Goal: Task Accomplishment & Management: Manage account settings

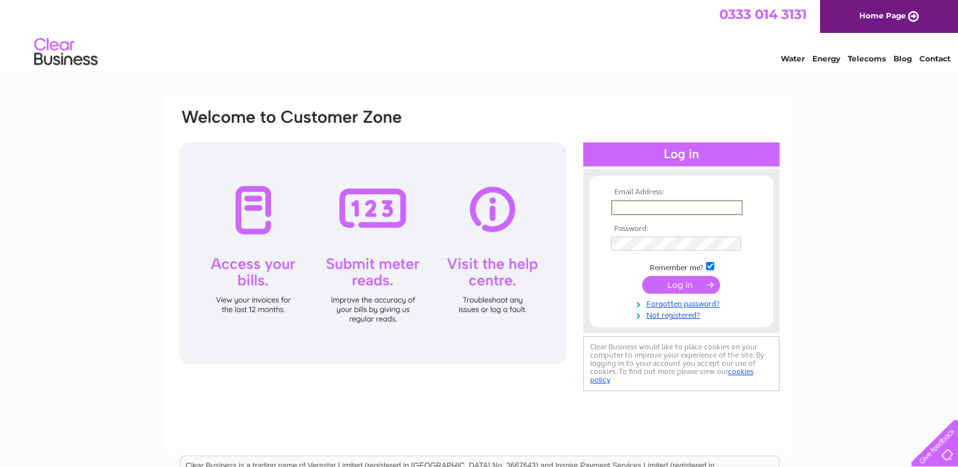
click at [668, 211] on input "text" at bounding box center [677, 207] width 132 height 15
type input "mikaelmagnusson@live.co.uk"
click at [664, 285] on input "submit" at bounding box center [681, 285] width 78 height 18
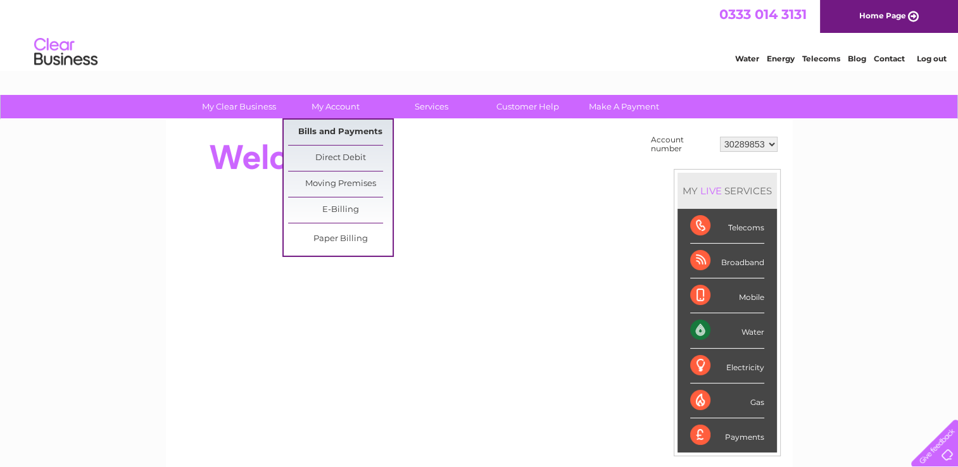
click at [340, 132] on link "Bills and Payments" at bounding box center [340, 132] width 105 height 25
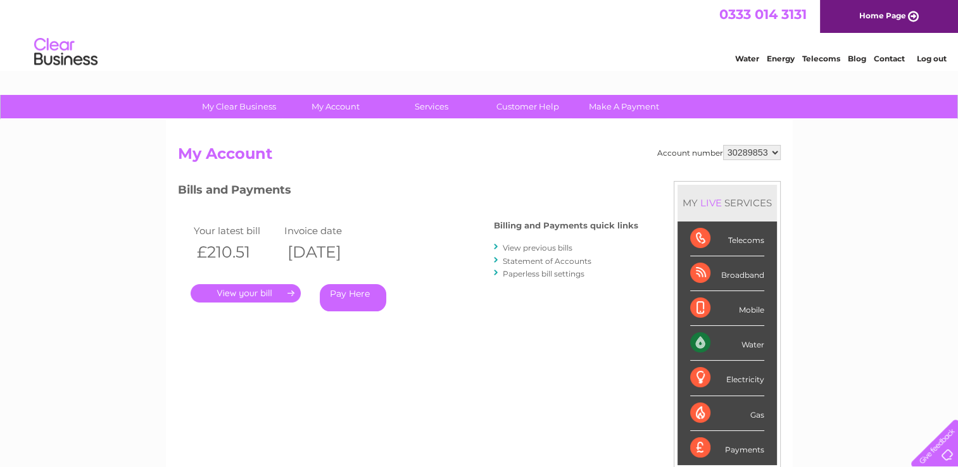
click at [243, 296] on link "." at bounding box center [246, 293] width 110 height 18
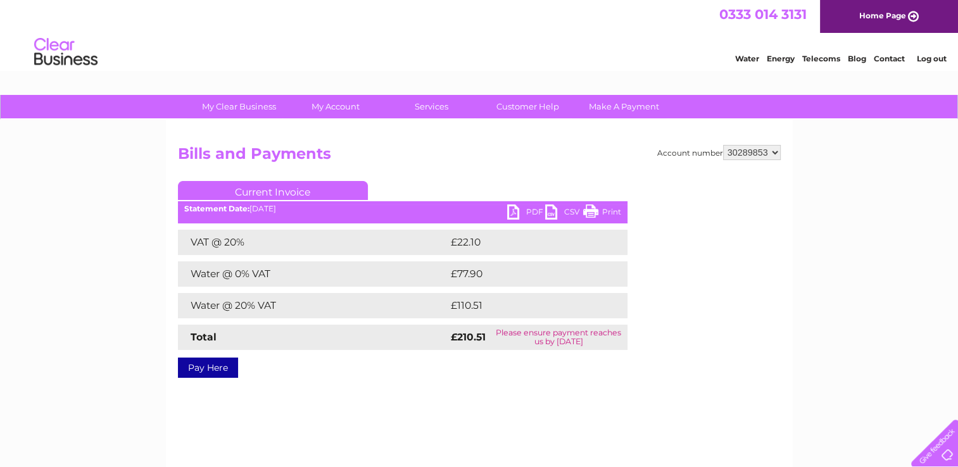
click at [526, 208] on link "PDF" at bounding box center [526, 214] width 38 height 18
